Goal: Find contact information: Find contact information

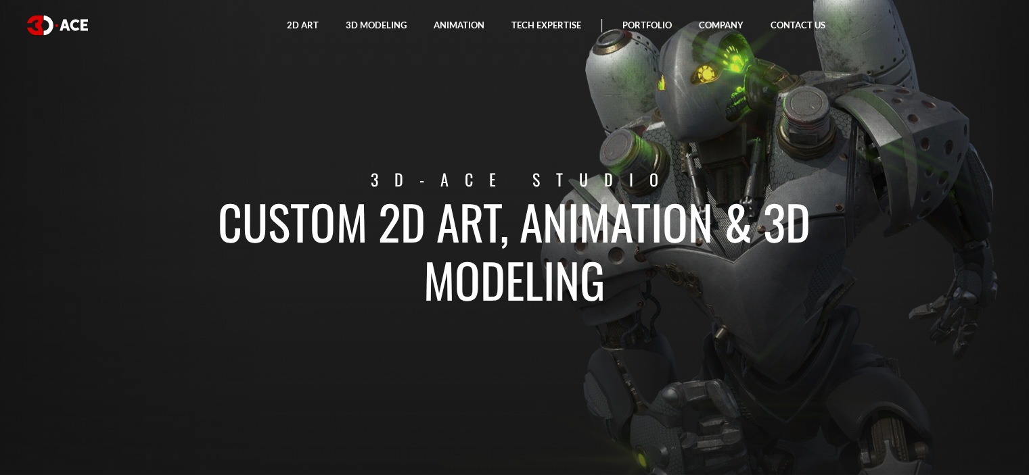
click at [749, 161] on section "Custom 2D art, animation & 3D modeling 3D-Ace studio" at bounding box center [514, 237] width 1029 height 475
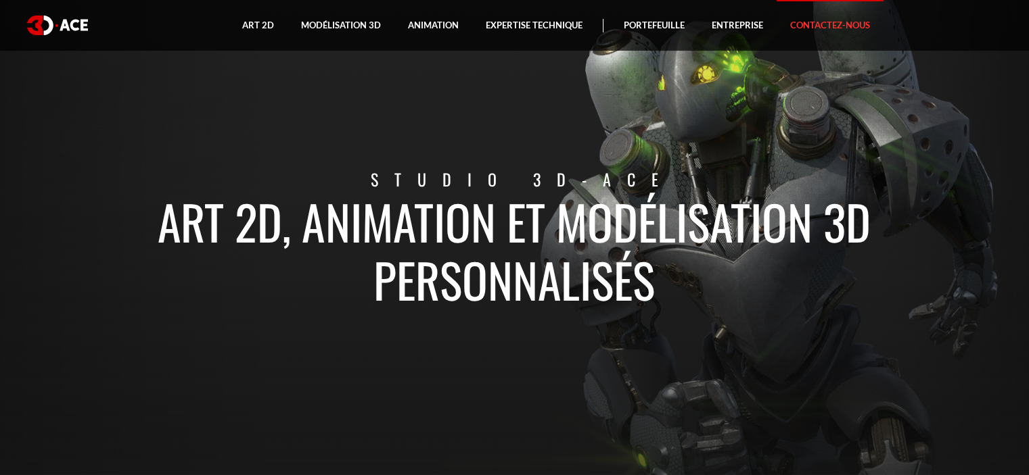
click at [793, 31] on link "Contactez-nous" at bounding box center [829, 25] width 107 height 51
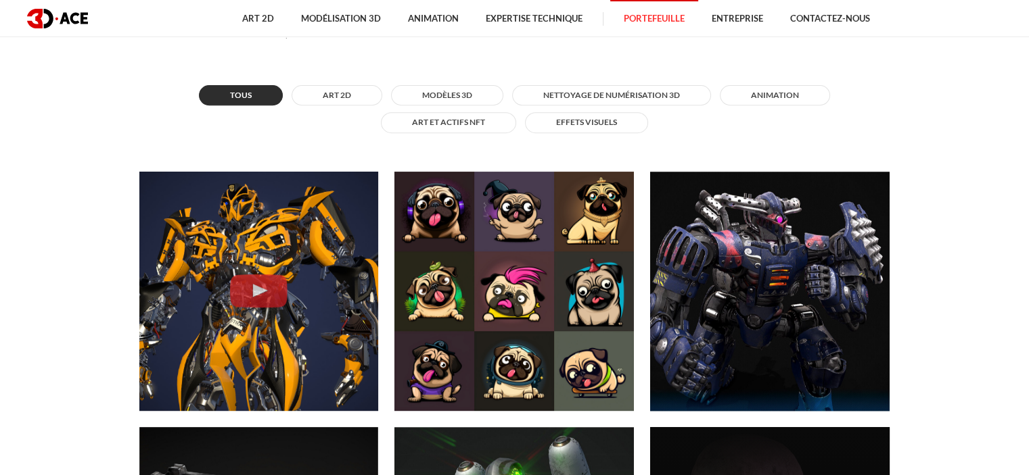
scroll to position [541, 0]
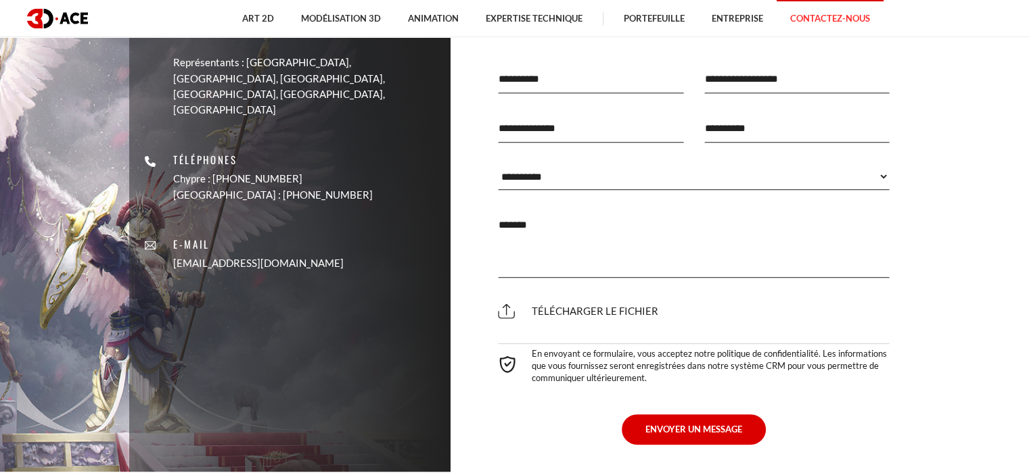
scroll to position [68, 0]
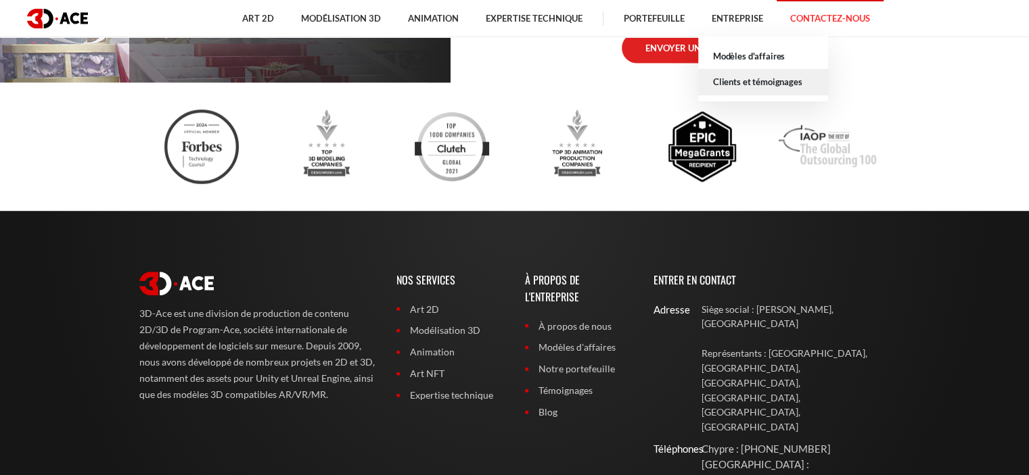
scroll to position [1015, 0]
